Goal: Find specific page/section: Find specific page/section

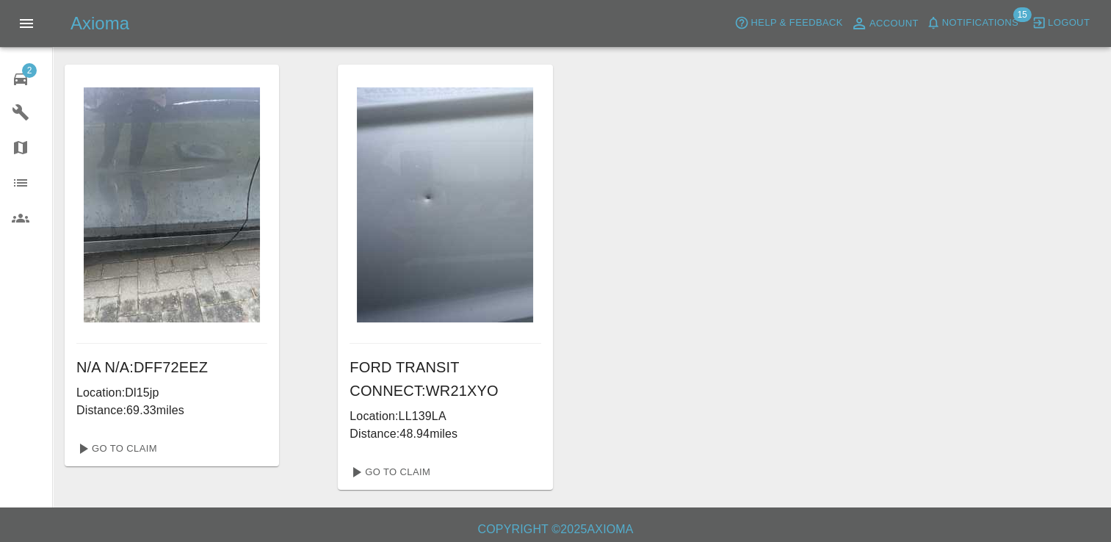
click at [33, 71] on span "2" at bounding box center [29, 70] width 15 height 15
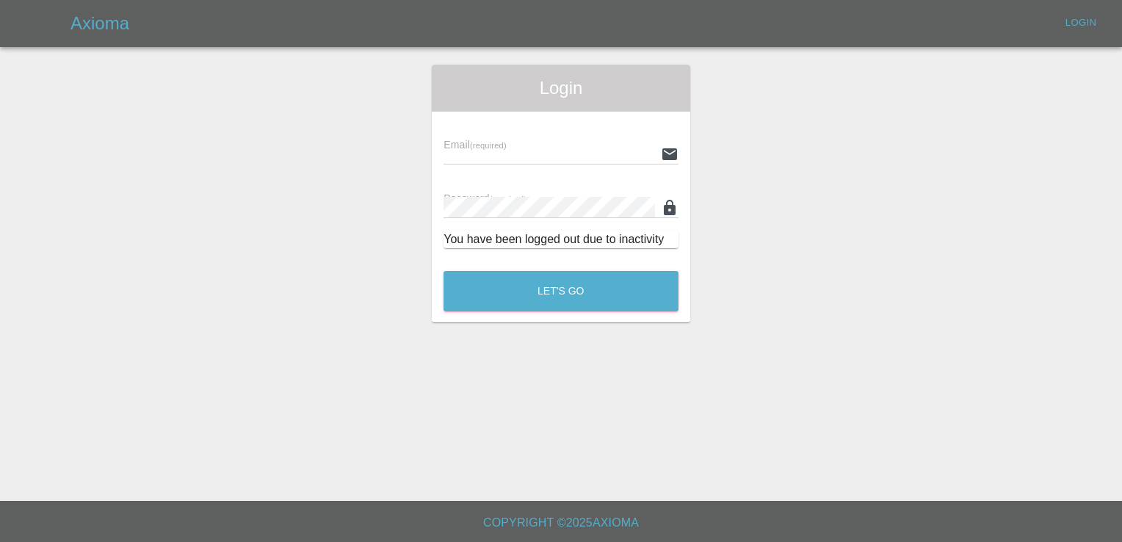
type input "[EMAIL_ADDRESS][DOMAIN_NAME]"
click at [582, 296] on button "Let's Go" at bounding box center [560, 291] width 235 height 40
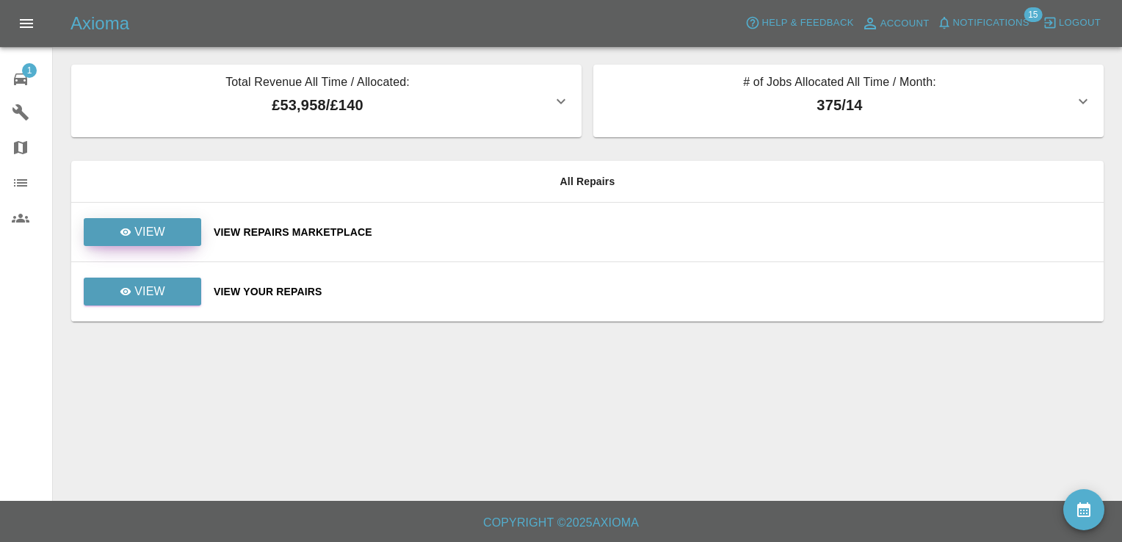
click at [170, 228] on link "View" at bounding box center [142, 232] width 117 height 28
click at [152, 225] on p "View" at bounding box center [149, 232] width 31 height 18
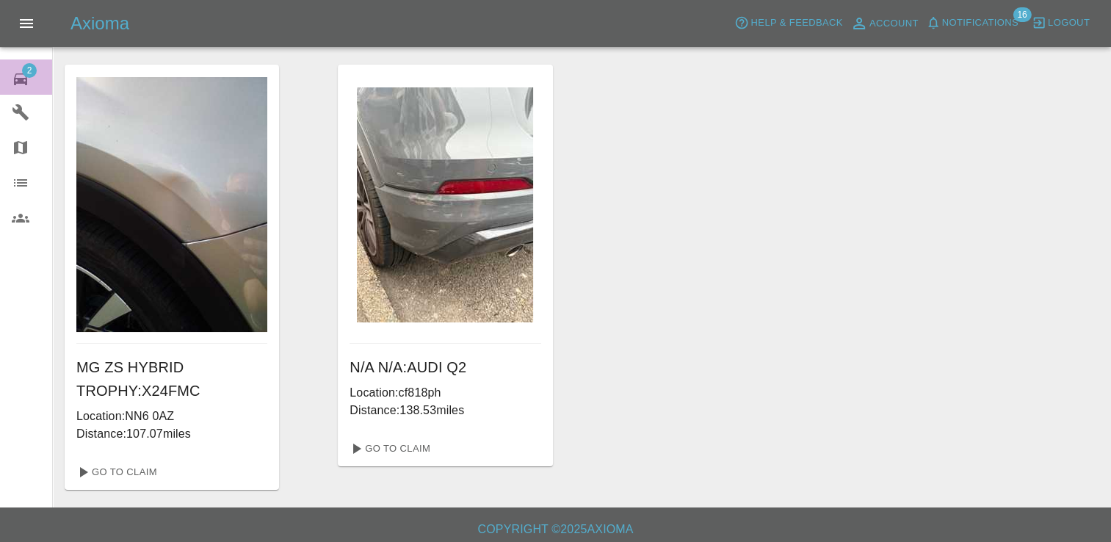
click at [23, 70] on span "2" at bounding box center [29, 70] width 15 height 15
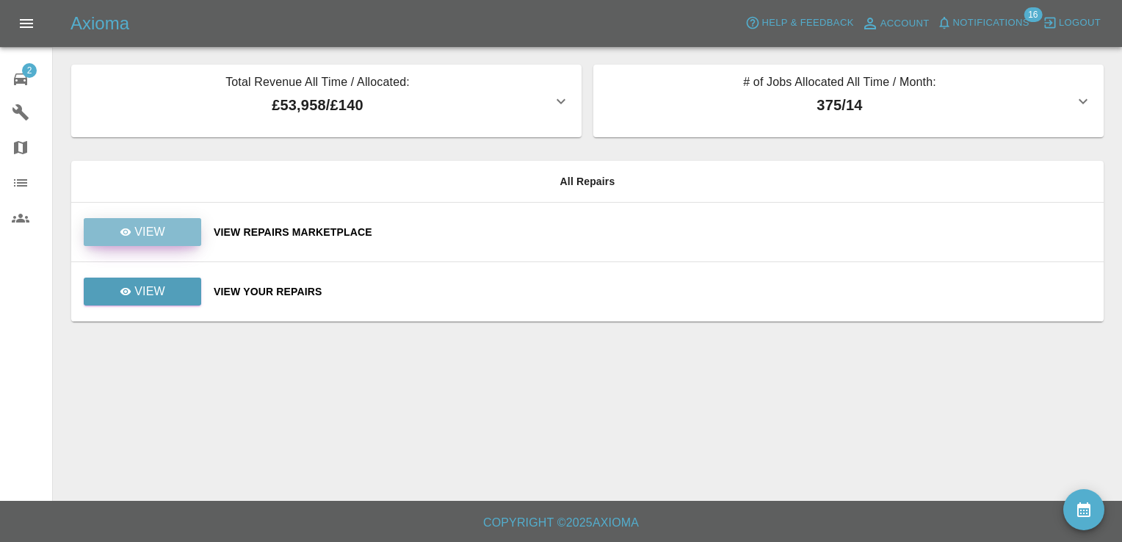
click at [159, 232] on p "View" at bounding box center [149, 232] width 31 height 18
